Goal: Transaction & Acquisition: Purchase product/service

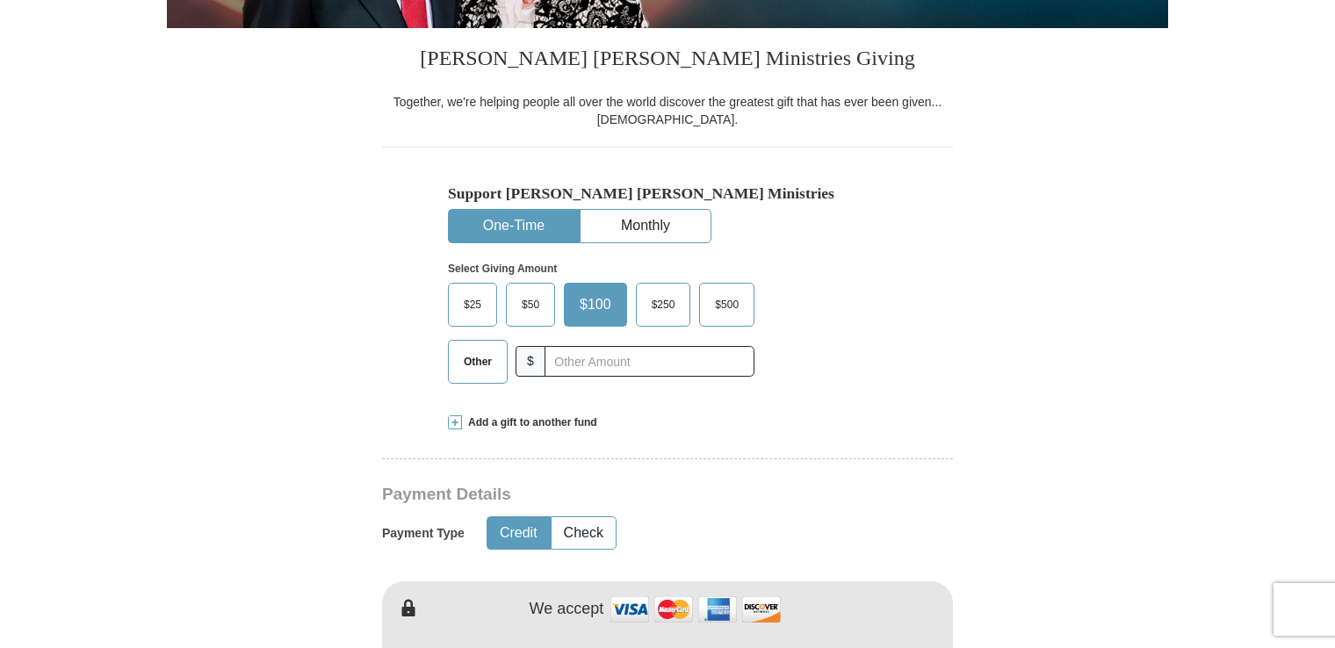
scroll to position [509, 0]
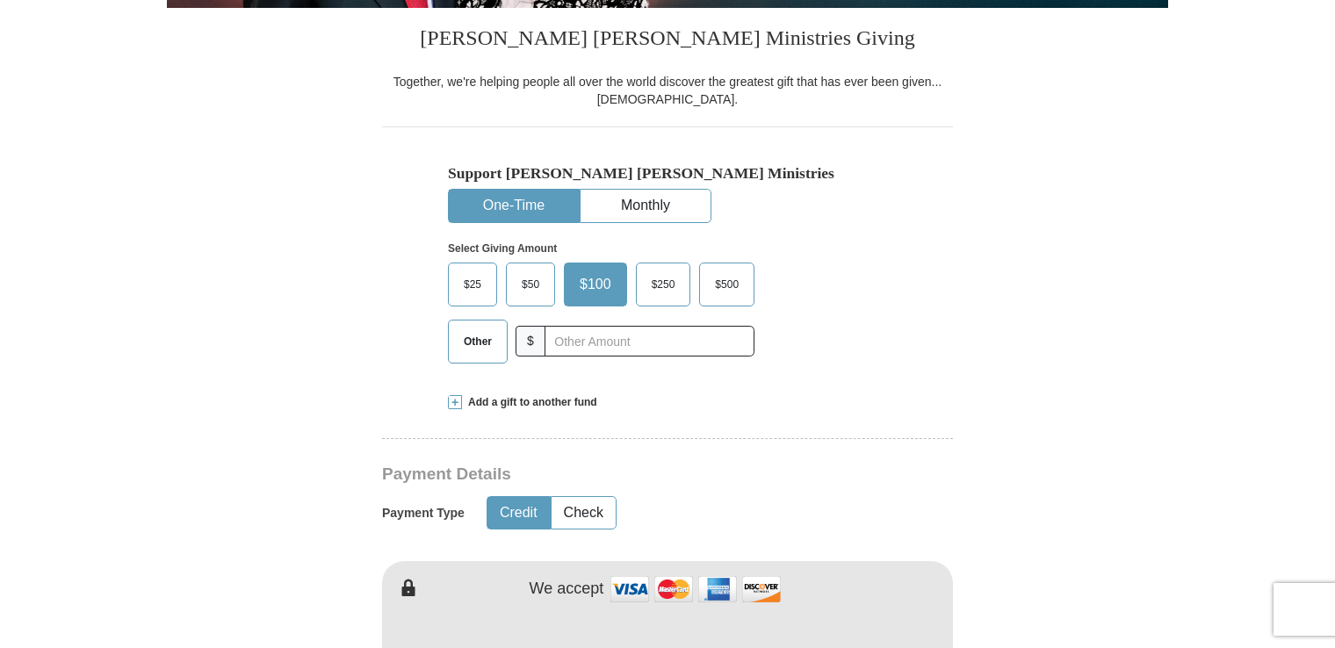
click at [491, 336] on span "Other" at bounding box center [478, 341] width 46 height 26
click at [0, 0] on input "Other" at bounding box center [0, 0] width 0 height 0
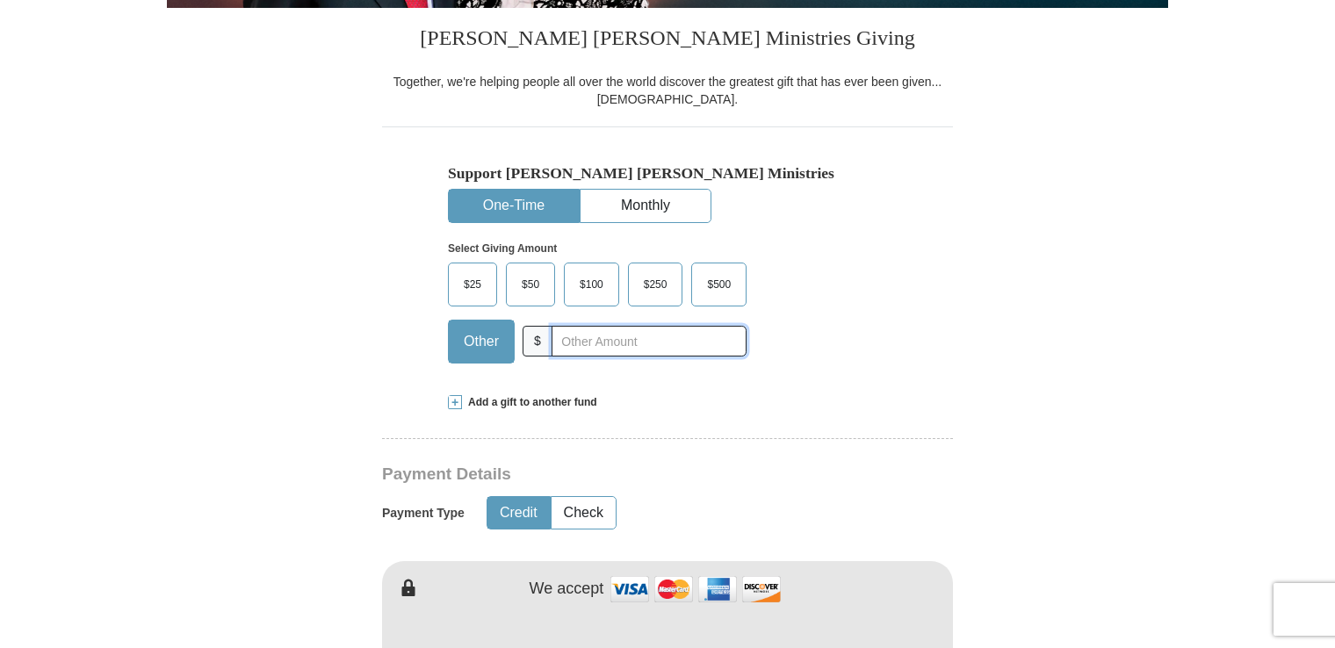
click at [606, 328] on input "text" at bounding box center [648, 341] width 195 height 31
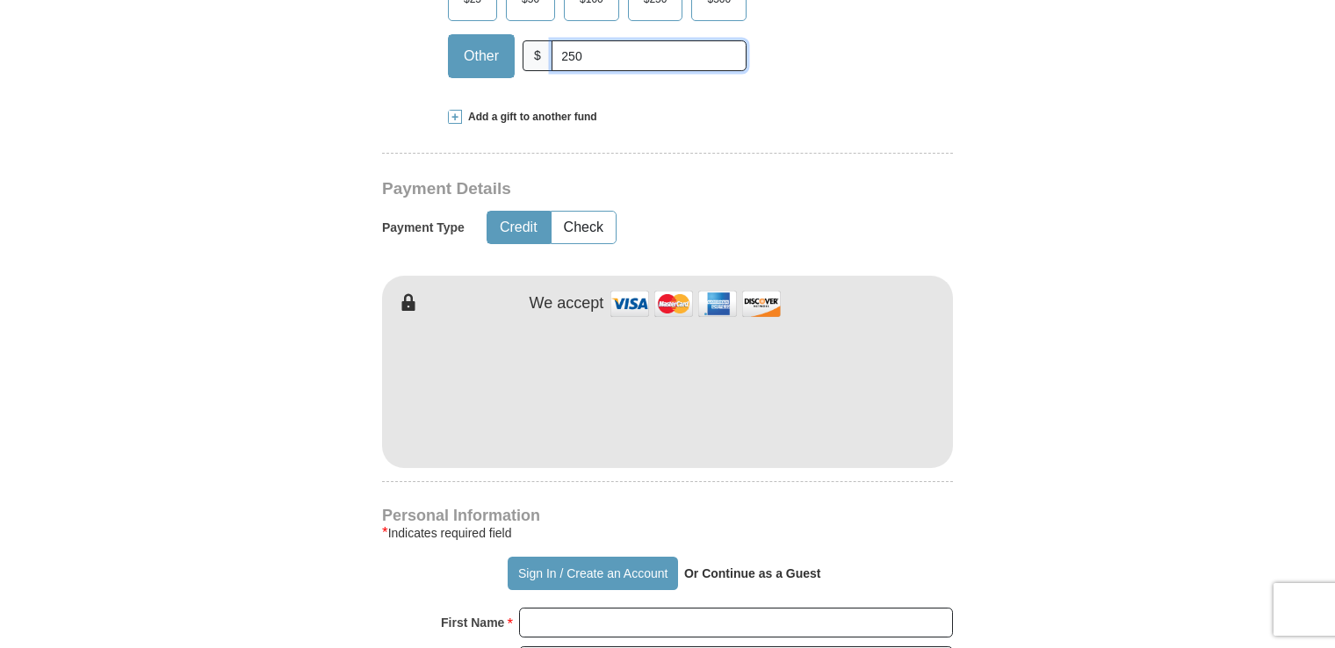
scroll to position [817, 0]
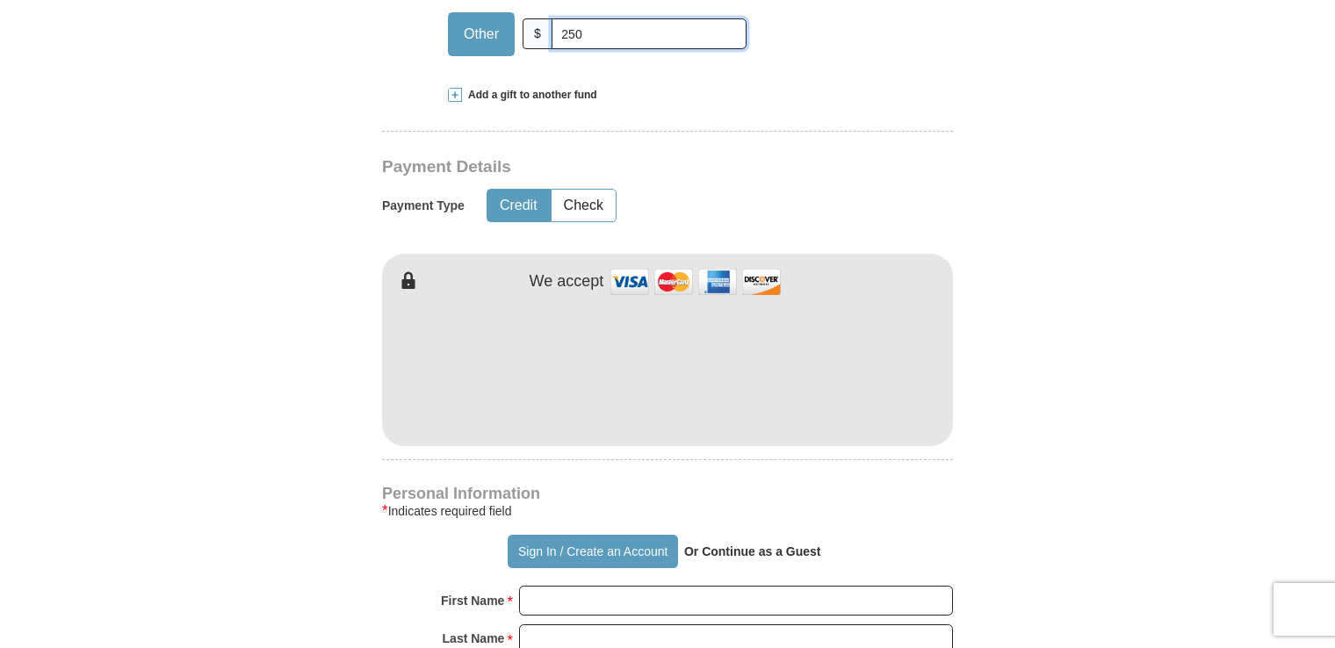
type input "250"
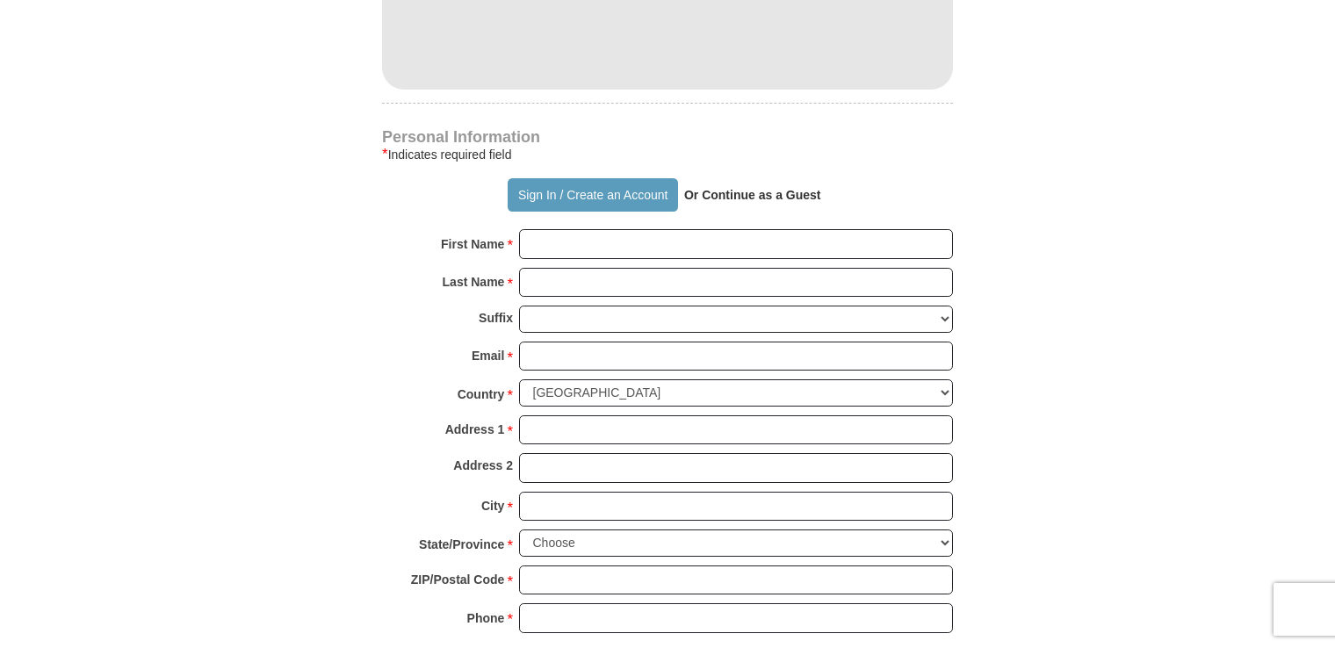
scroll to position [1151, 0]
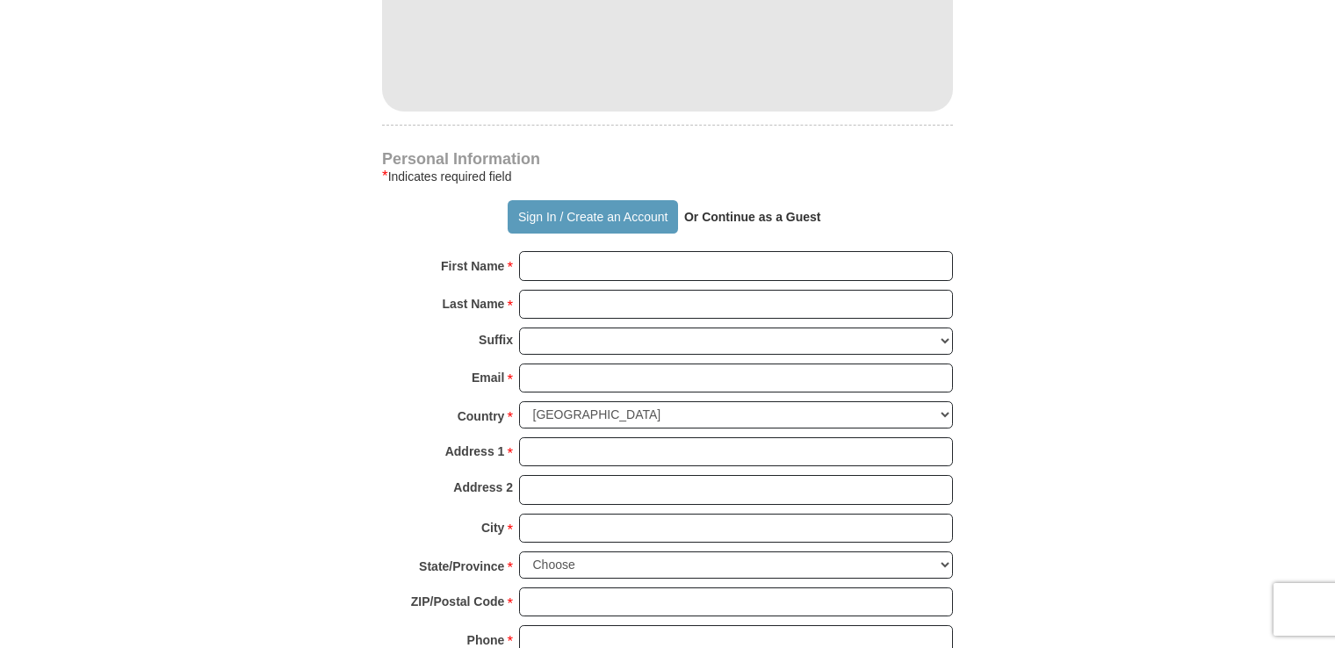
click at [734, 216] on strong "Or Continue as a Guest" at bounding box center [752, 217] width 137 height 14
drag, startPoint x: 1331, startPoint y: 283, endPoint x: 1326, endPoint y: 391, distance: 108.1
click at [1326, 391] on body "Your partnership and giving are transforming lives all around the world. To sow…" at bounding box center [667, 569] width 1335 height 3441
drag, startPoint x: 1326, startPoint y: 391, endPoint x: 1213, endPoint y: 349, distance: 120.6
click at [1213, 349] on body "Your partnership and giving are transforming lives all around the world. To sow…" at bounding box center [667, 569] width 1335 height 3441
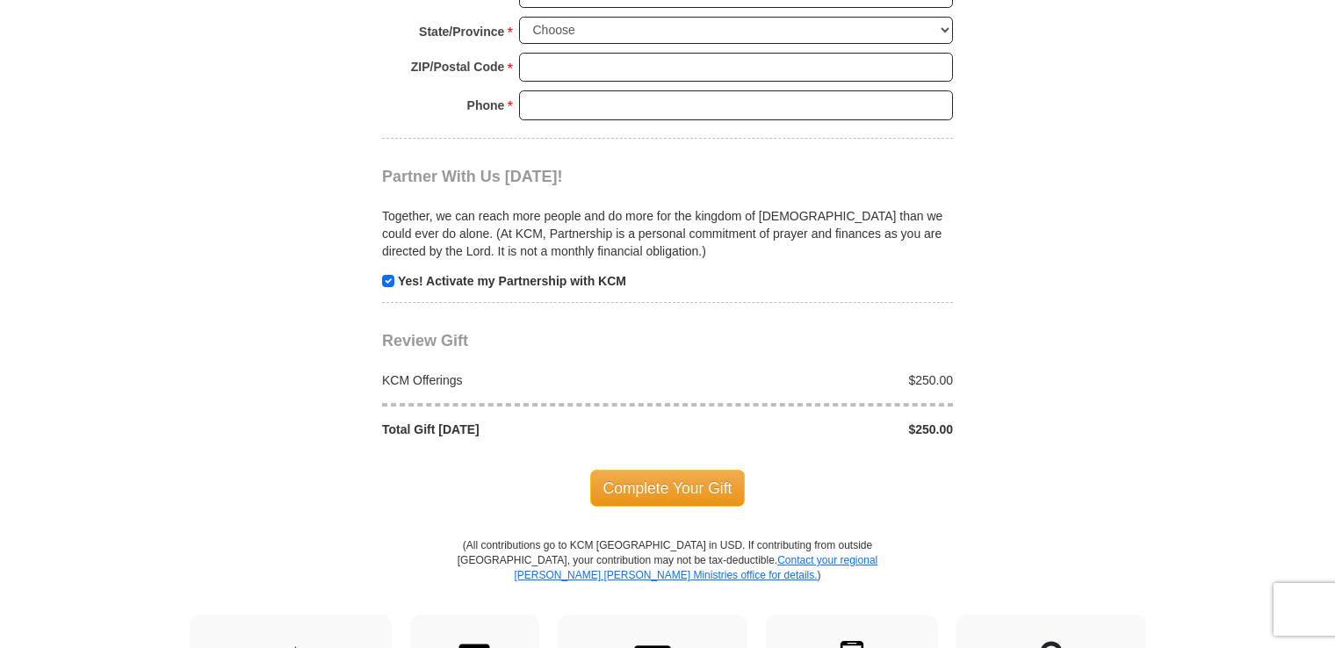
scroll to position [1689, 0]
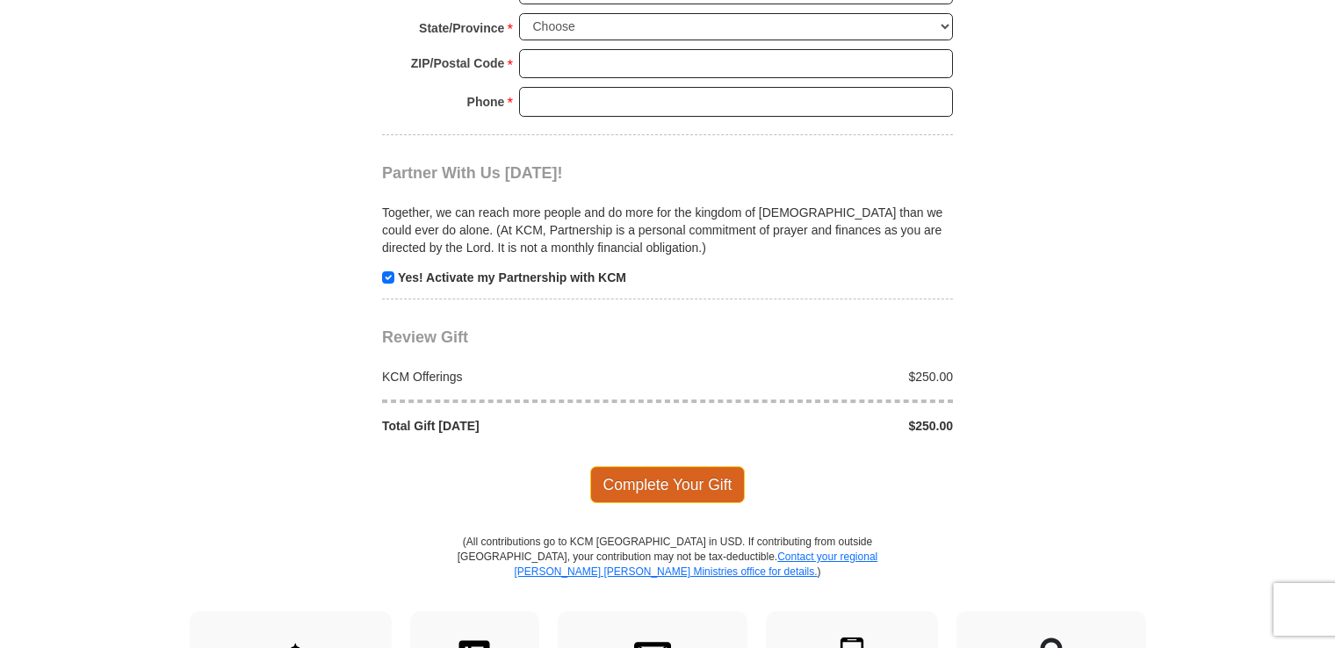
click at [676, 479] on span "Complete Your Gift" at bounding box center [667, 484] width 155 height 37
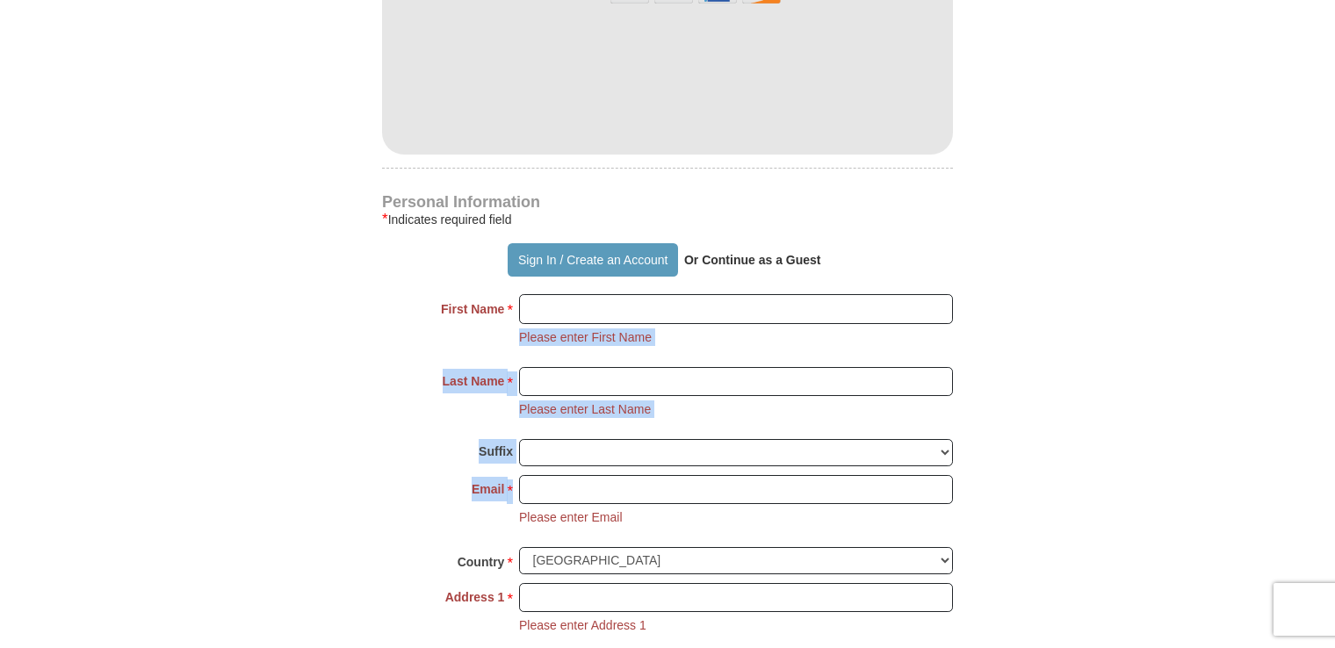
scroll to position [1099, 0]
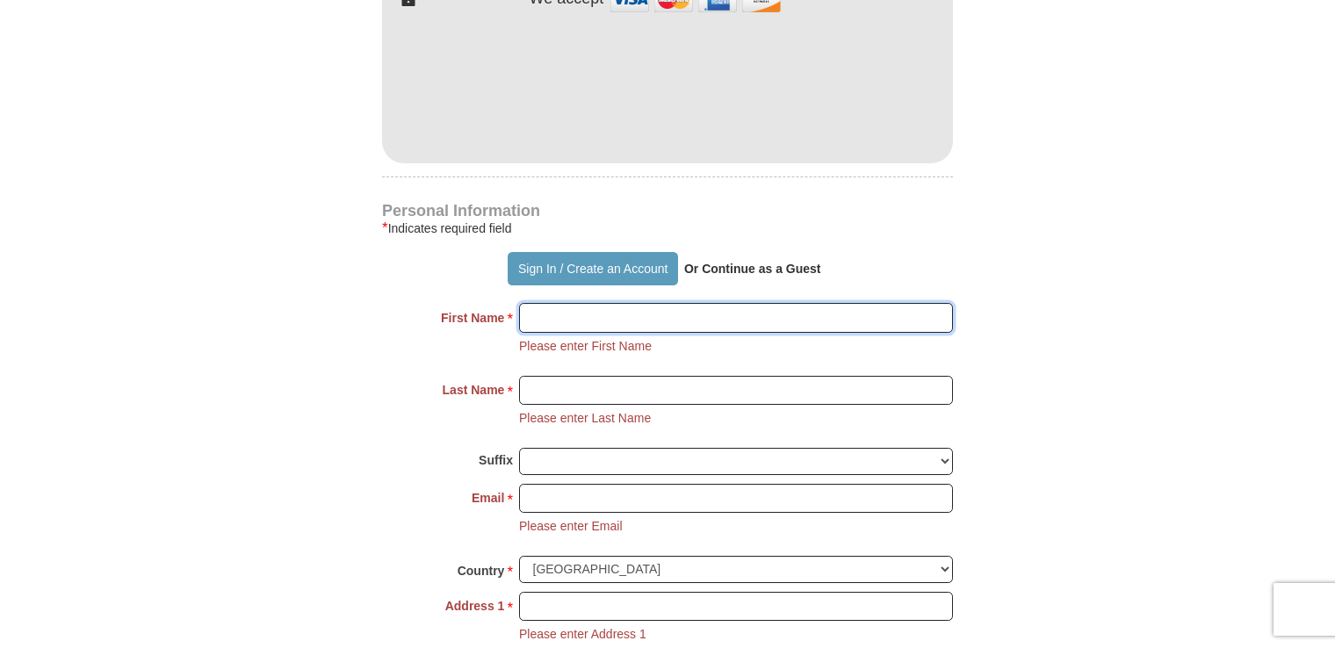
click at [807, 309] on input "First Name *" at bounding box center [736, 318] width 434 height 30
type input "[PERSON_NAME]"
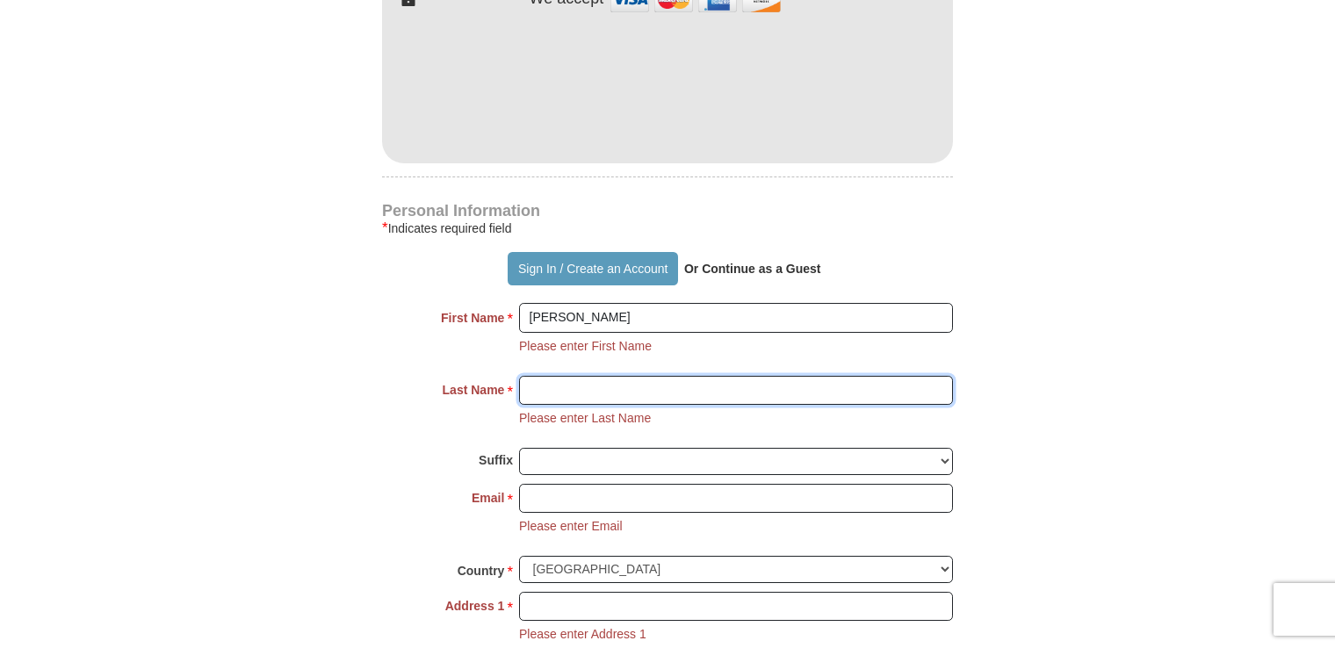
click at [695, 392] on input "Last Name *" at bounding box center [736, 391] width 434 height 30
type input "MP"
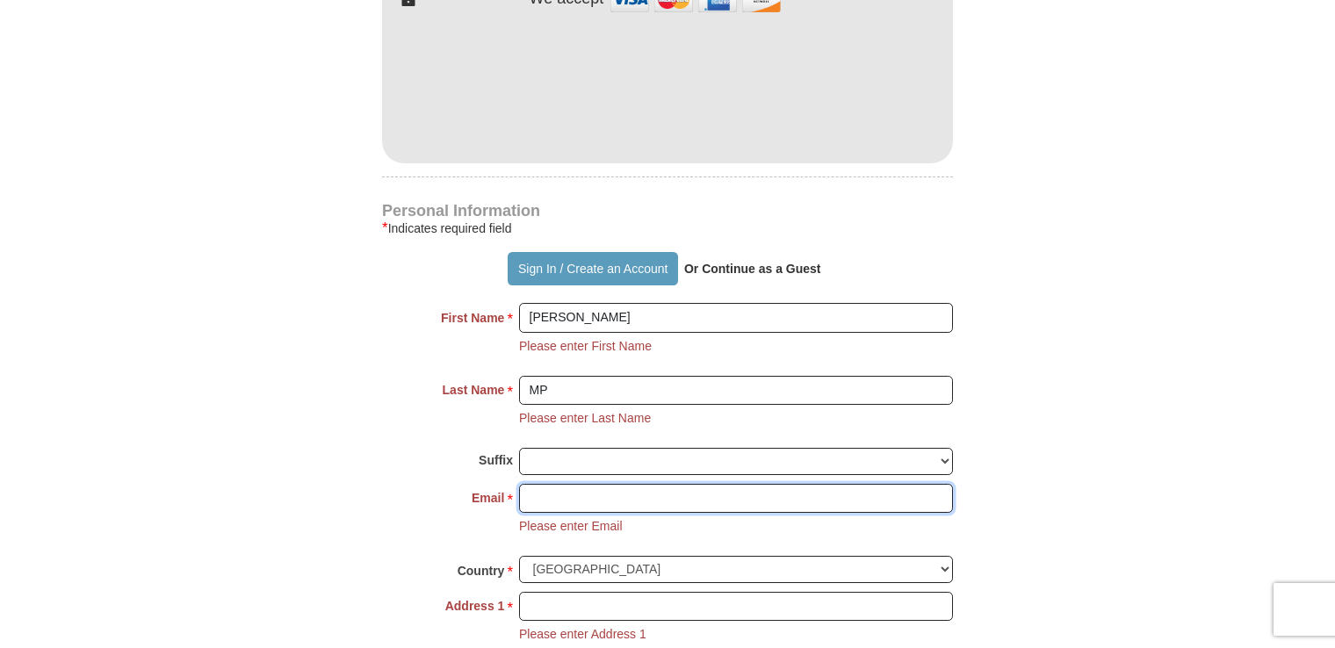
click at [651, 492] on input "Email *" at bounding box center [736, 499] width 434 height 30
type input "[EMAIL_ADDRESS][DOMAIN_NAME]"
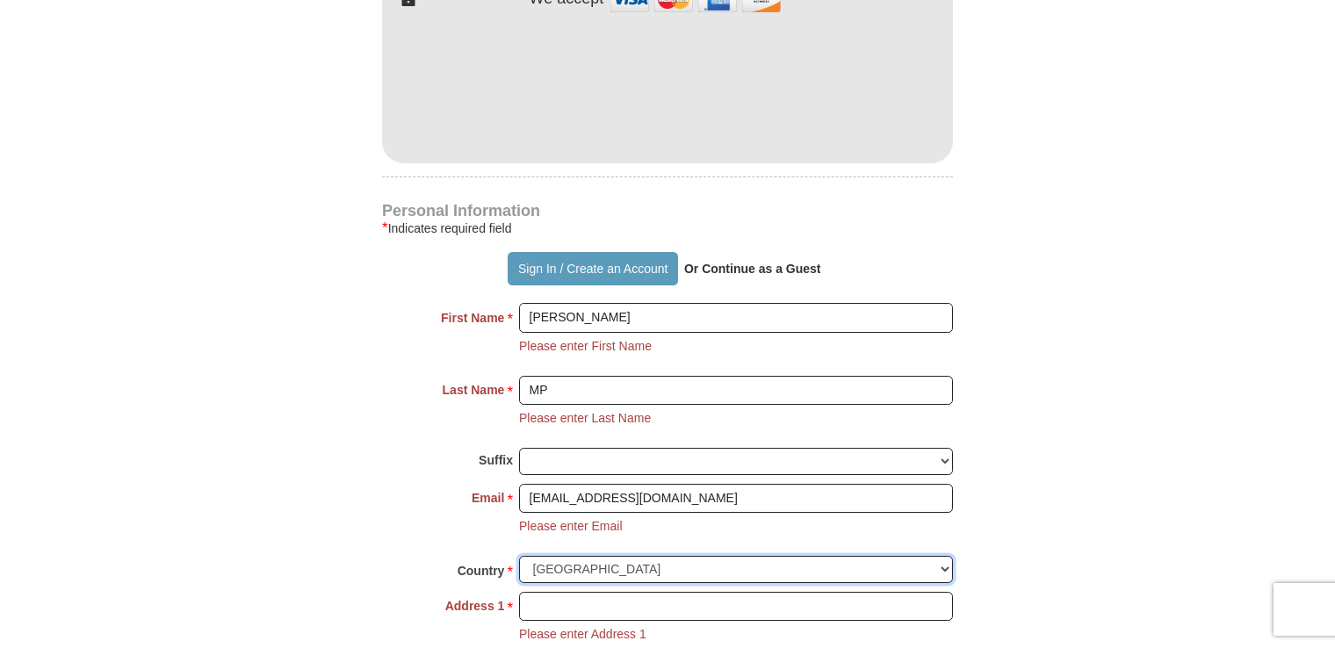
click at [882, 565] on select "[GEOGRAPHIC_DATA] [GEOGRAPHIC_DATA] [GEOGRAPHIC_DATA] [GEOGRAPHIC_DATA] [GEOGRA…" at bounding box center [736, 569] width 434 height 27
select select "IN"
click at [519, 556] on select "[GEOGRAPHIC_DATA] [GEOGRAPHIC_DATA] [GEOGRAPHIC_DATA] [GEOGRAPHIC_DATA] [GEOGRA…" at bounding box center [736, 569] width 434 height 27
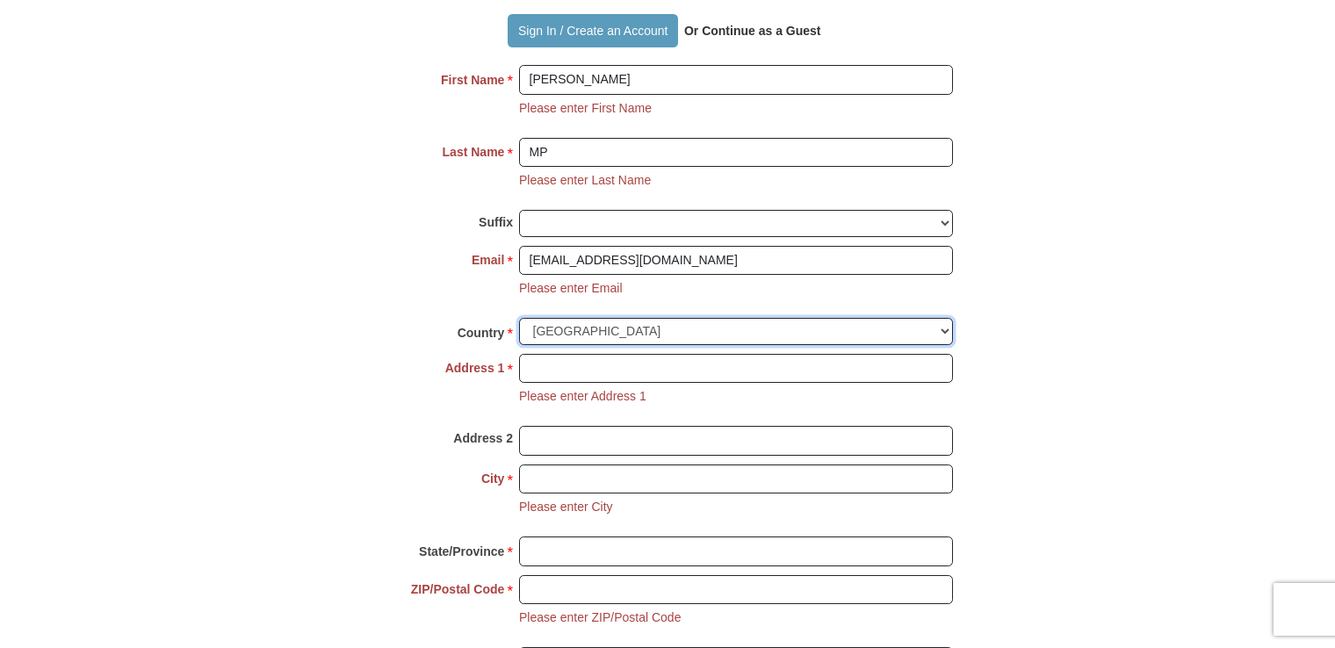
scroll to position [1356, 0]
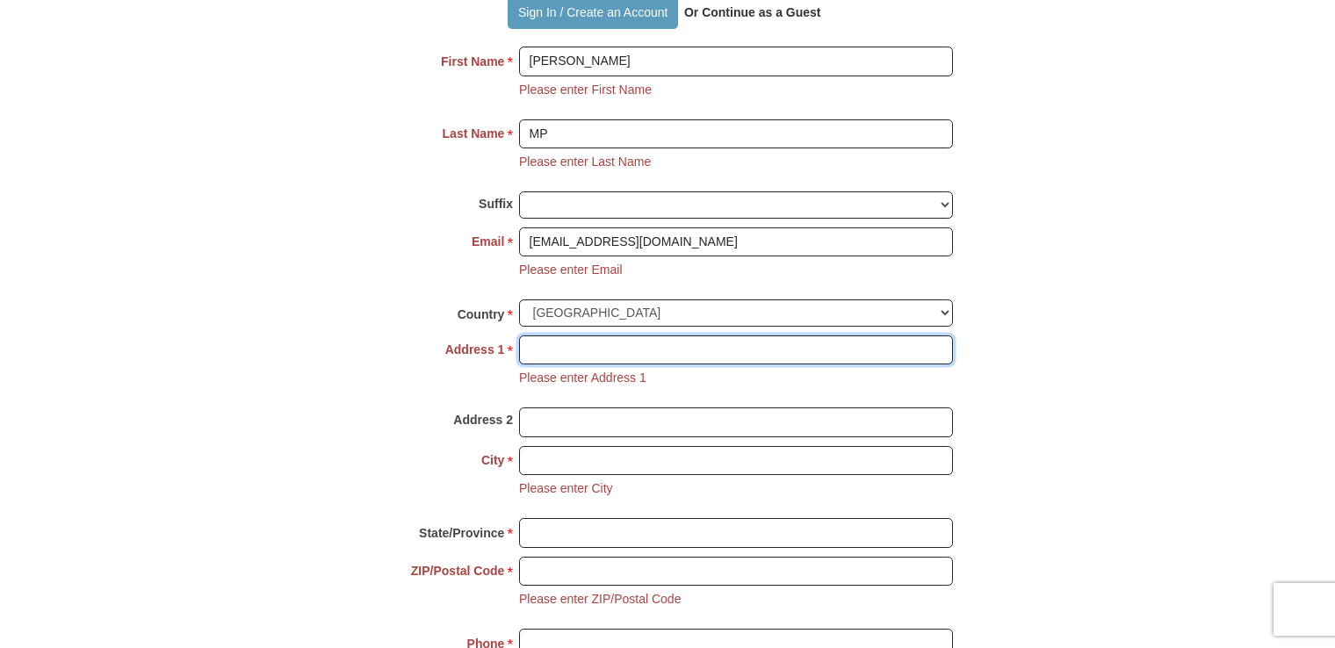
click at [716, 339] on input "Address 1 *" at bounding box center [736, 350] width 434 height 30
type input "Villa 66, Divino villas"
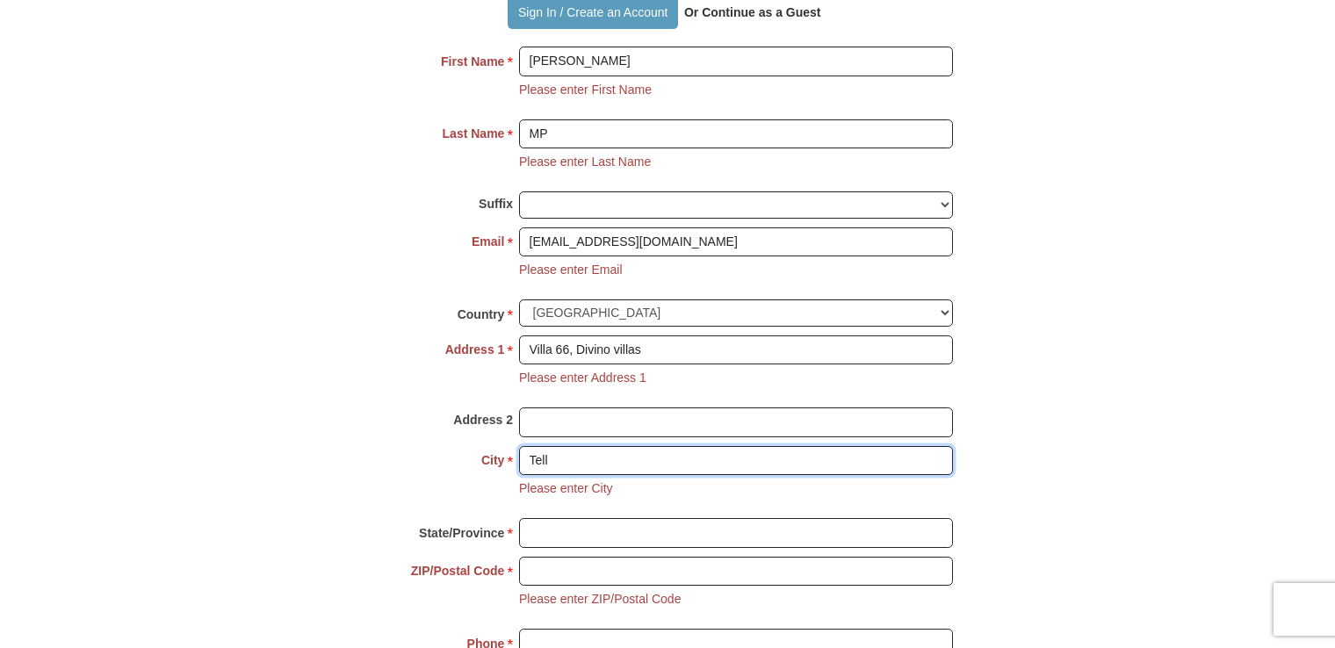
type input "Tell"
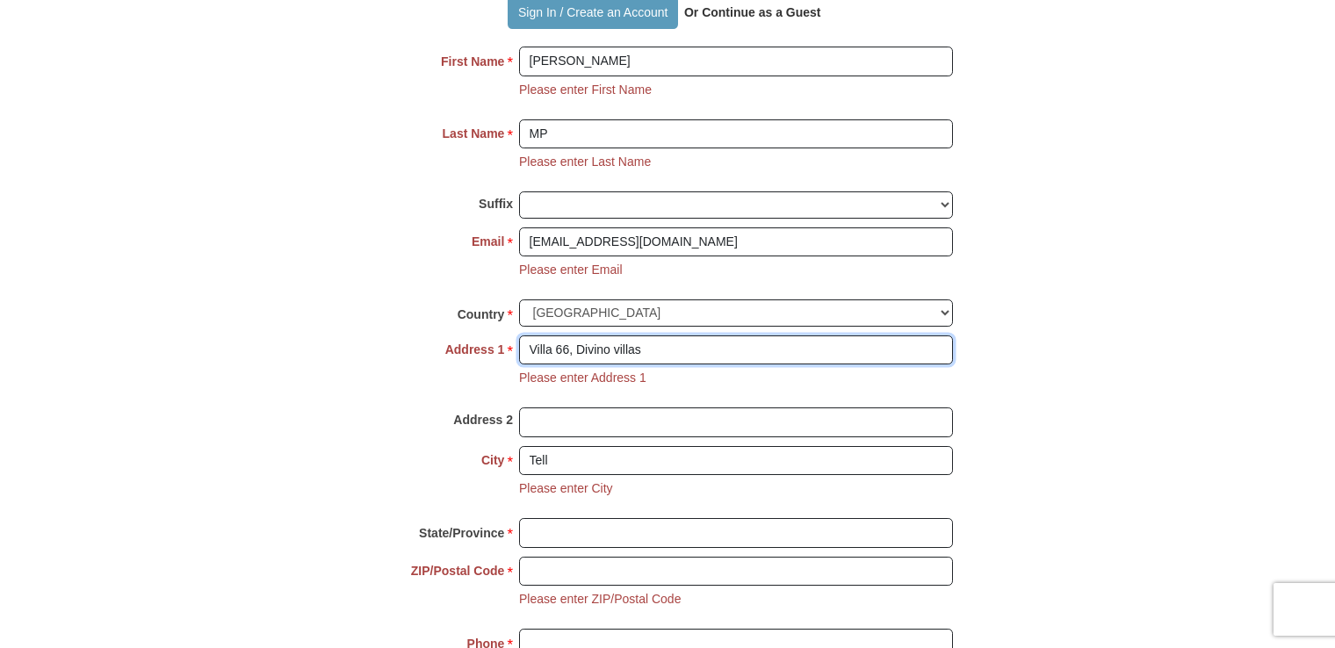
click at [716, 339] on input "Villa 66, Divino villas" at bounding box center [736, 350] width 434 height 30
type input "Villa 66, Divino villas [GEOGRAPHIC_DATA]"
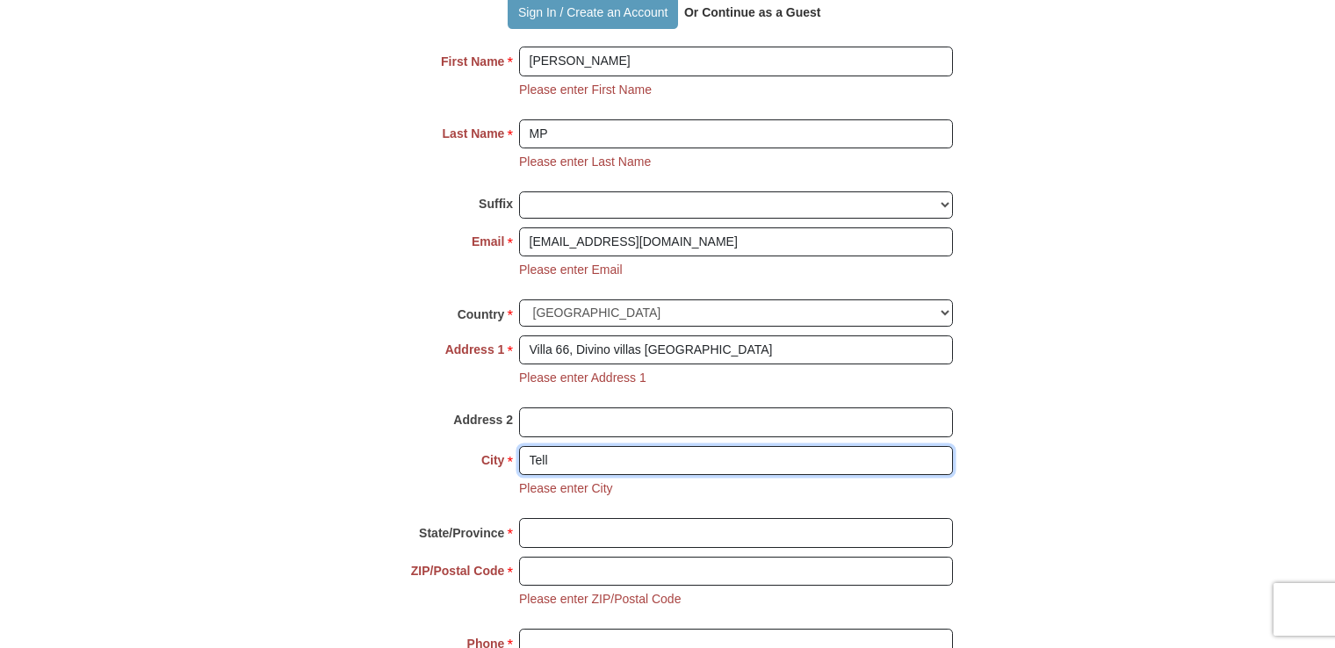
click at [609, 461] on input "Tell" at bounding box center [736, 461] width 434 height 30
type input "[GEOGRAPHIC_DATA]"
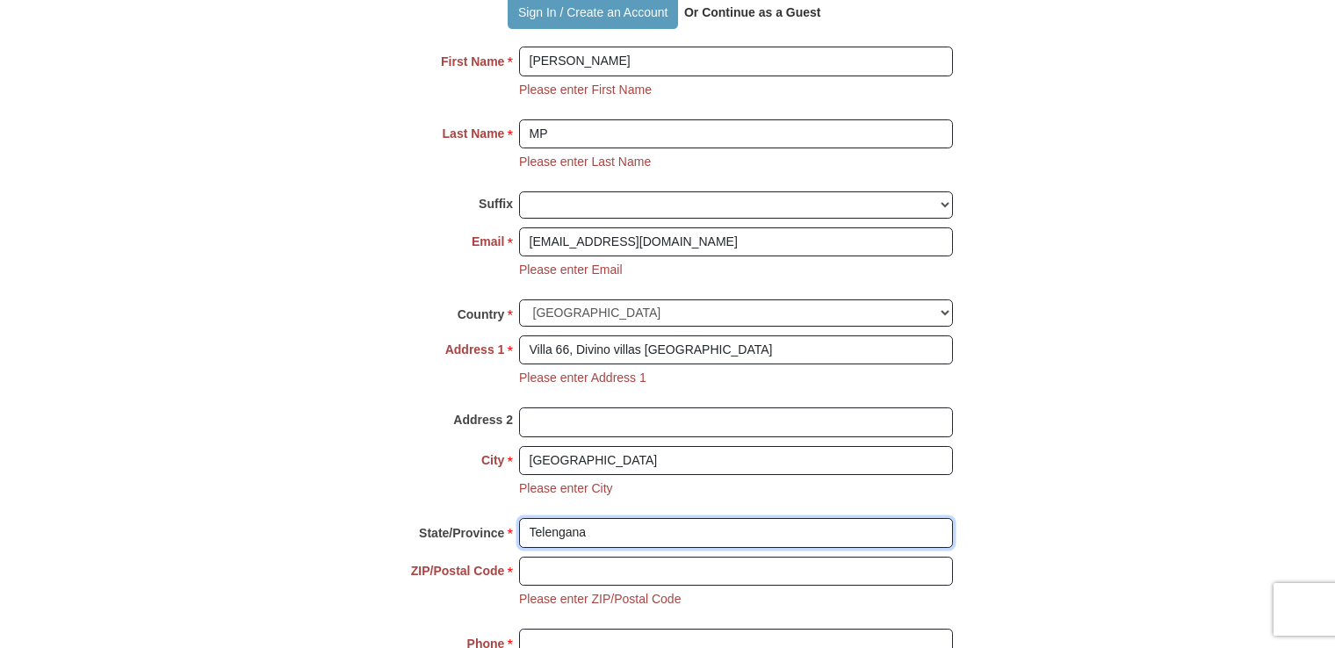
type input "Telengana"
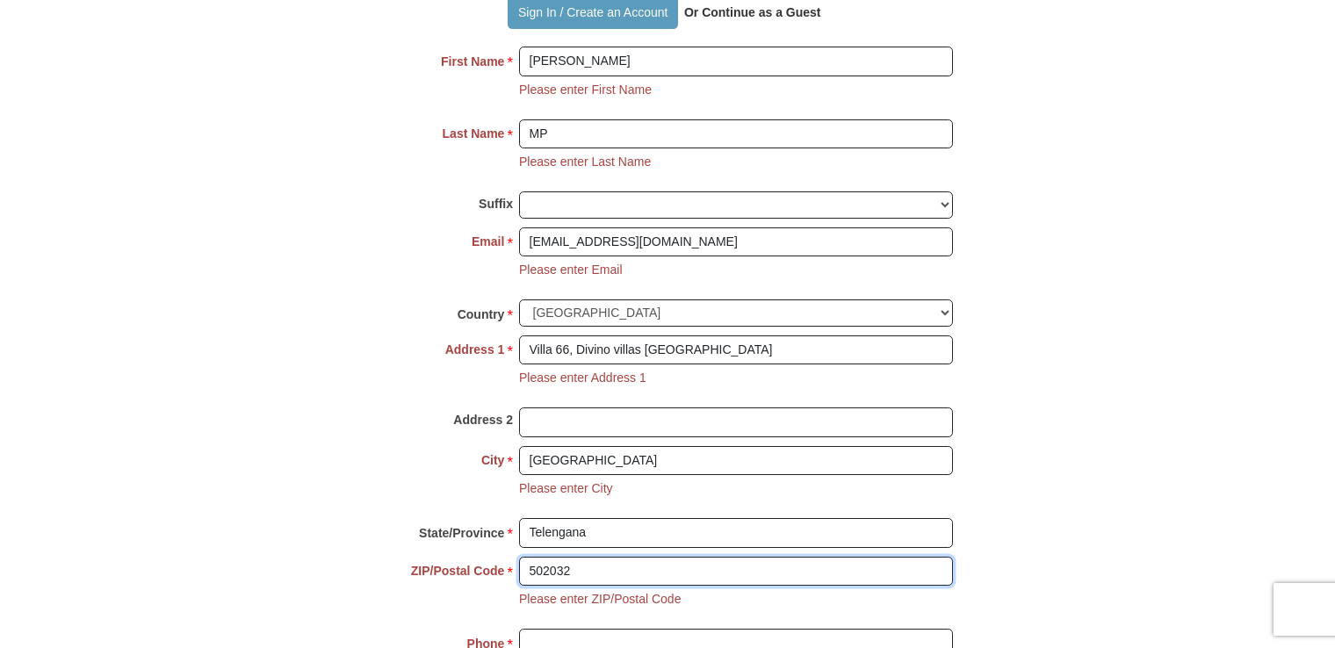
type input "502032"
click at [1226, 351] on body "Your partnership and giving are transforming lives all around the world. To sow…" at bounding box center [667, 486] width 1335 height 3684
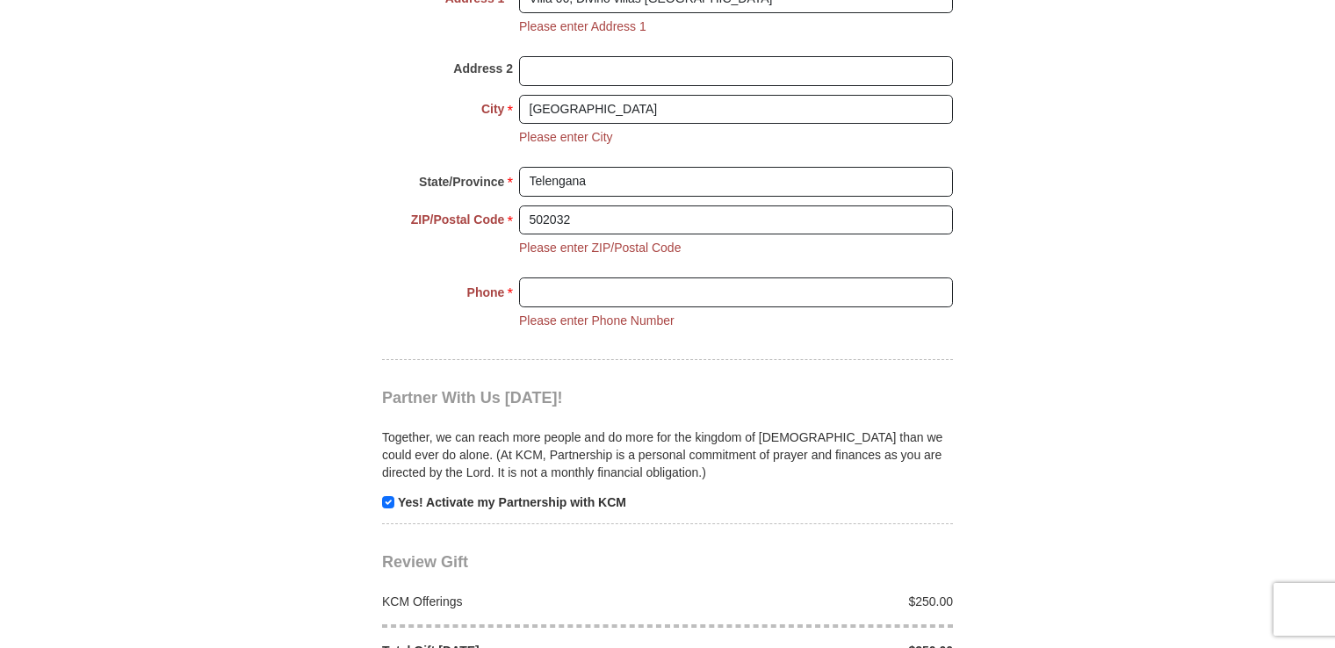
scroll to position [1763, 0]
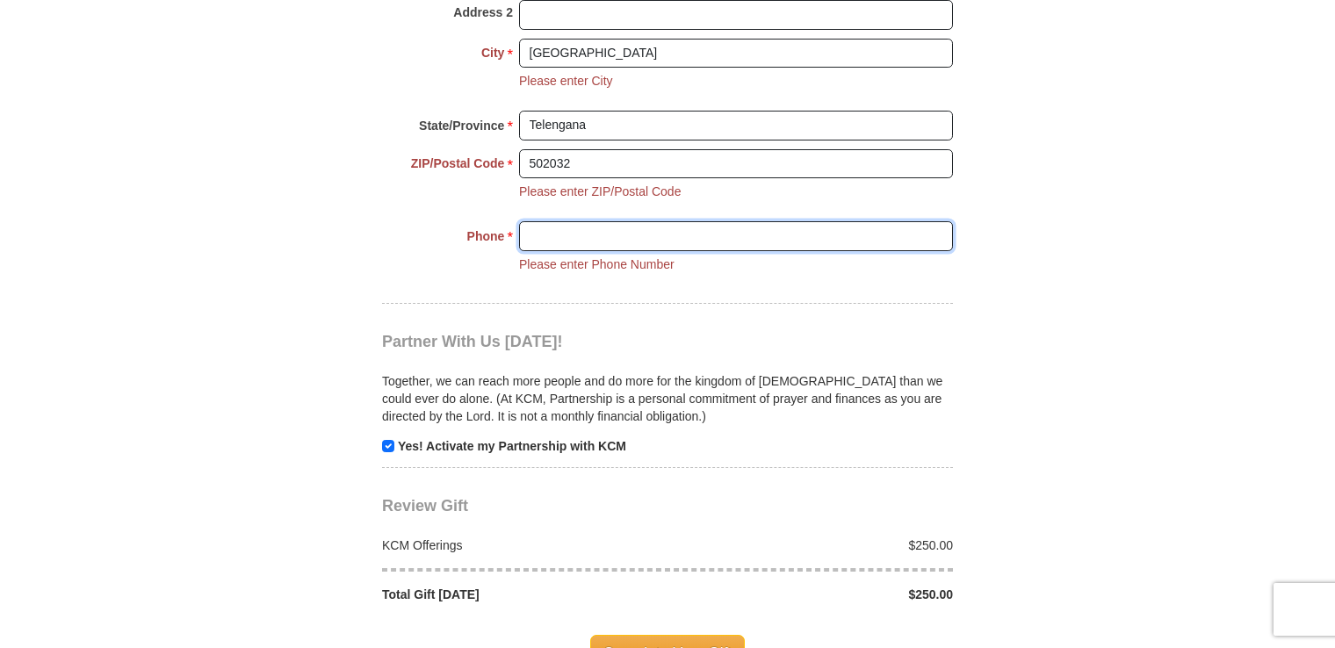
click at [789, 232] on input "Phone * *" at bounding box center [736, 236] width 434 height 30
type input "919886931393"
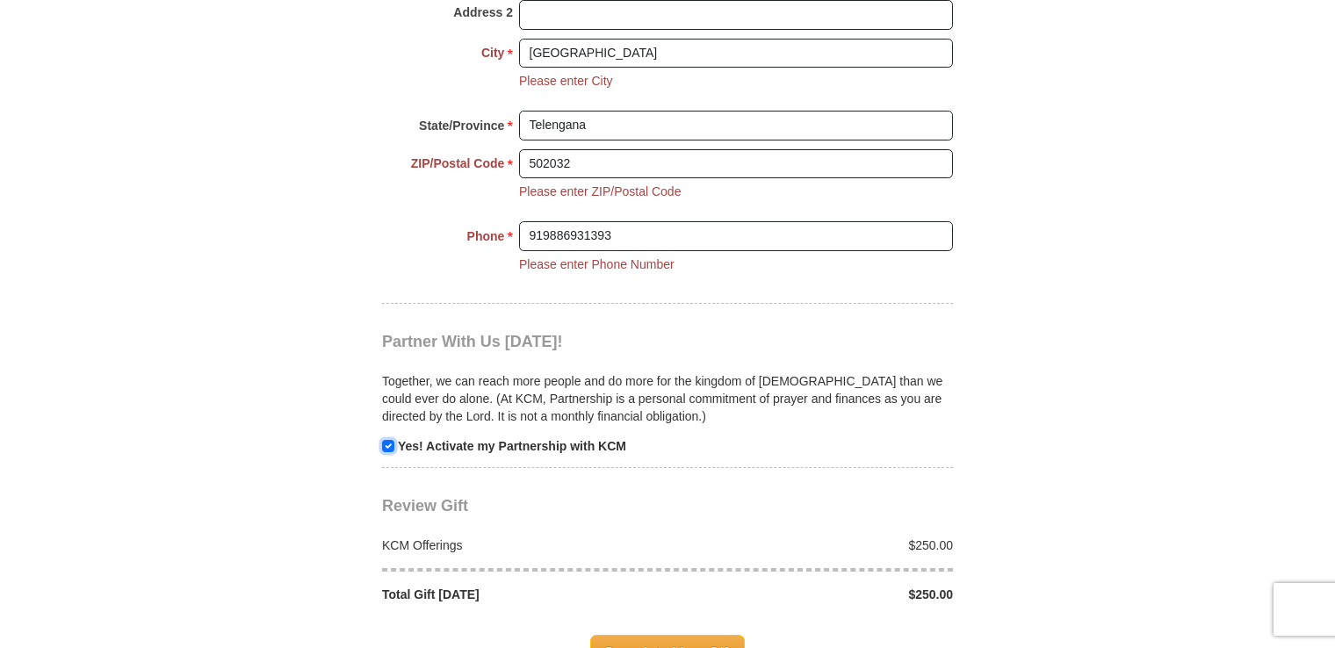
click at [388, 441] on input "checkbox" at bounding box center [388, 446] width 12 height 12
checkbox input "false"
click at [678, 637] on span "Complete Your Gift" at bounding box center [667, 653] width 155 height 37
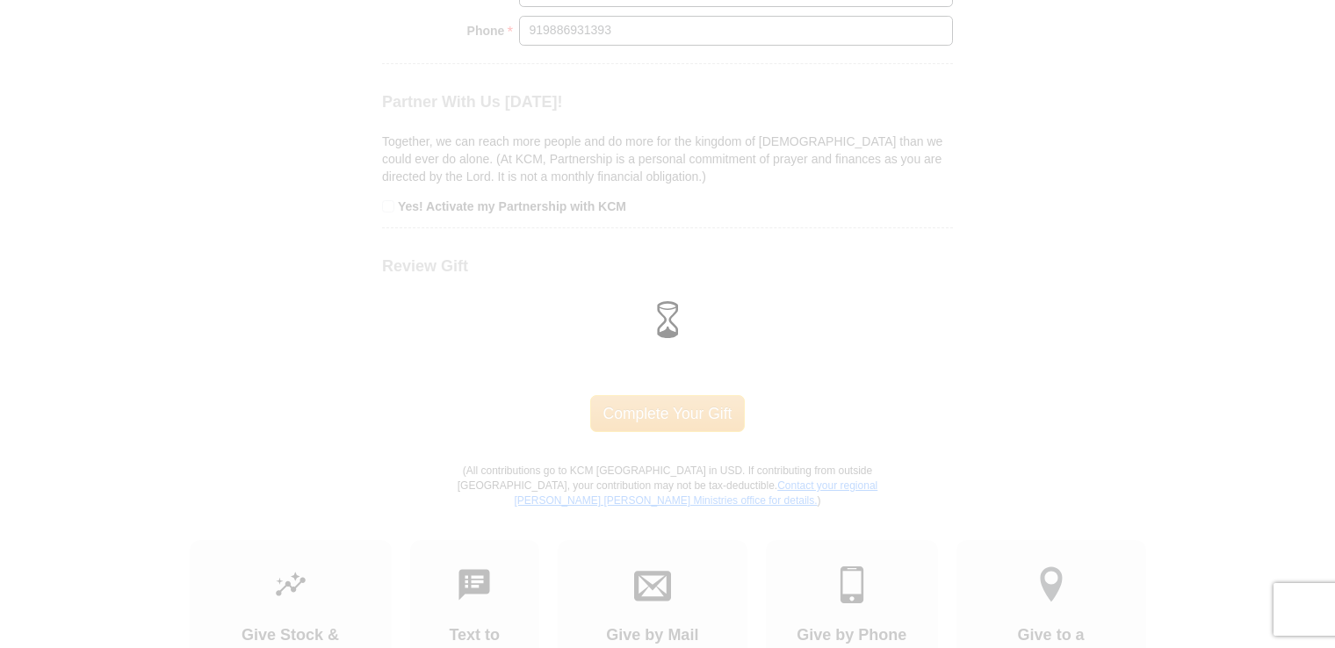
scroll to position [1626, 0]
